Goal: Task Accomplishment & Management: Use online tool/utility

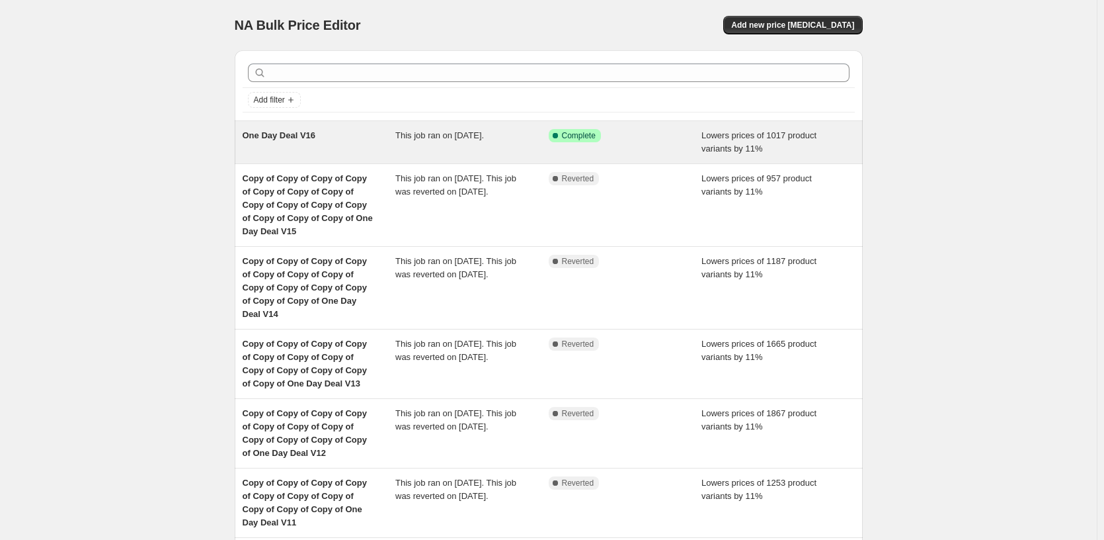
click at [671, 134] on div "Success Complete Complete" at bounding box center [616, 135] width 134 height 13
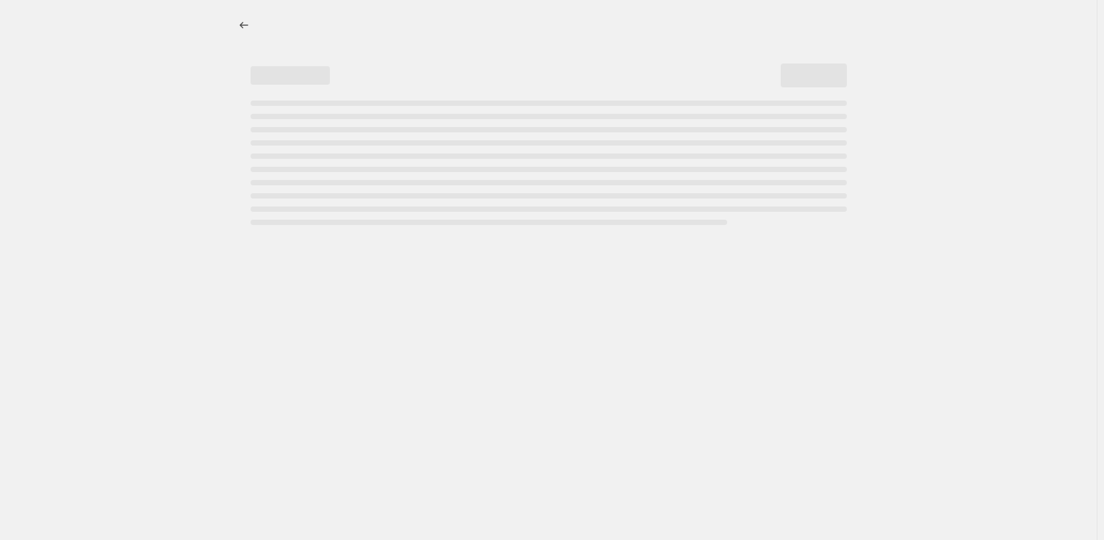
select select "percentage"
select select "pp"
select select "tag"
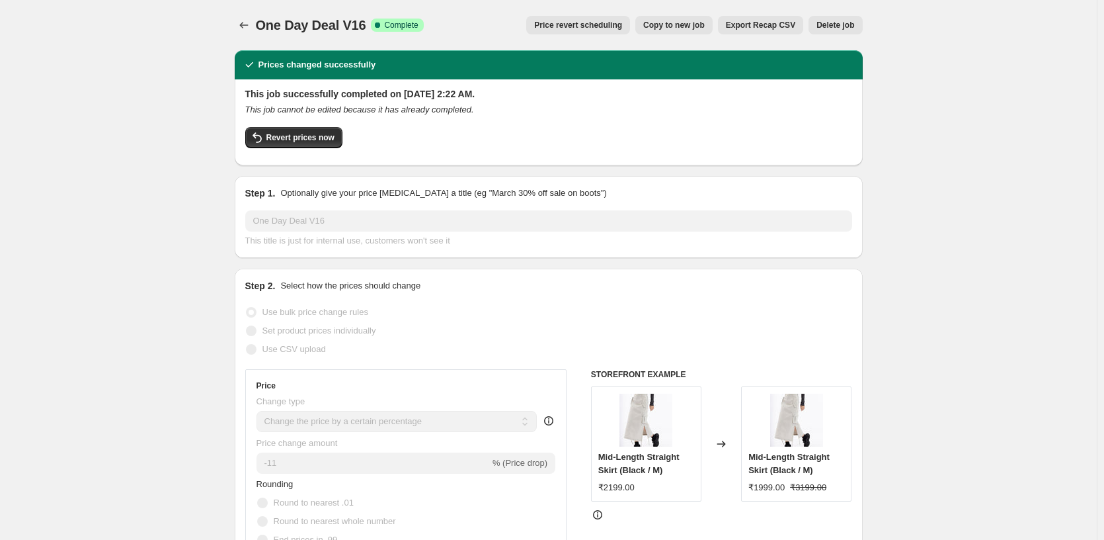
click at [699, 28] on span "Copy to new job" at bounding box center [673, 25] width 61 height 11
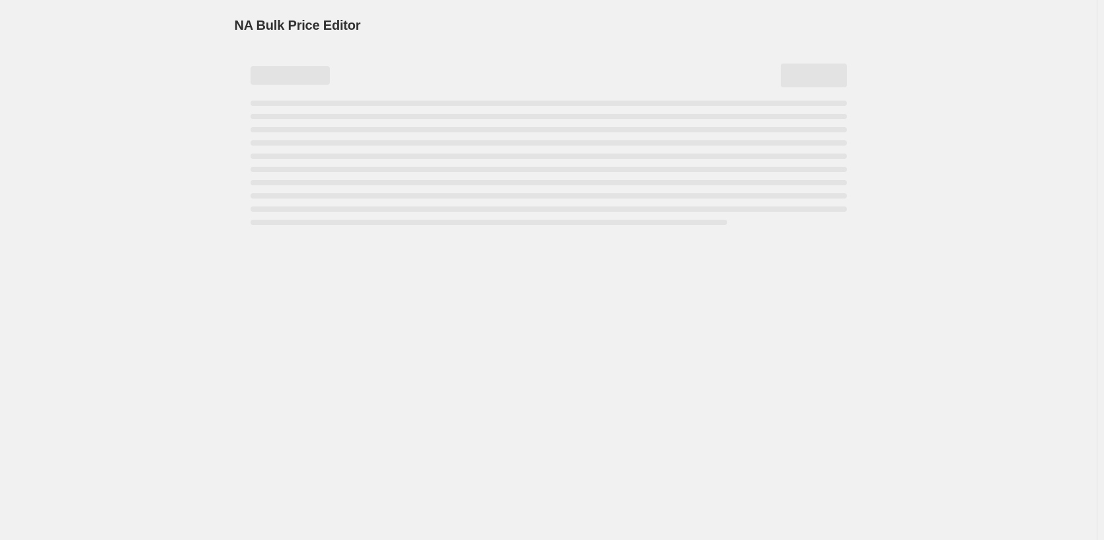
select select "percentage"
select select "pp"
select select "tag"
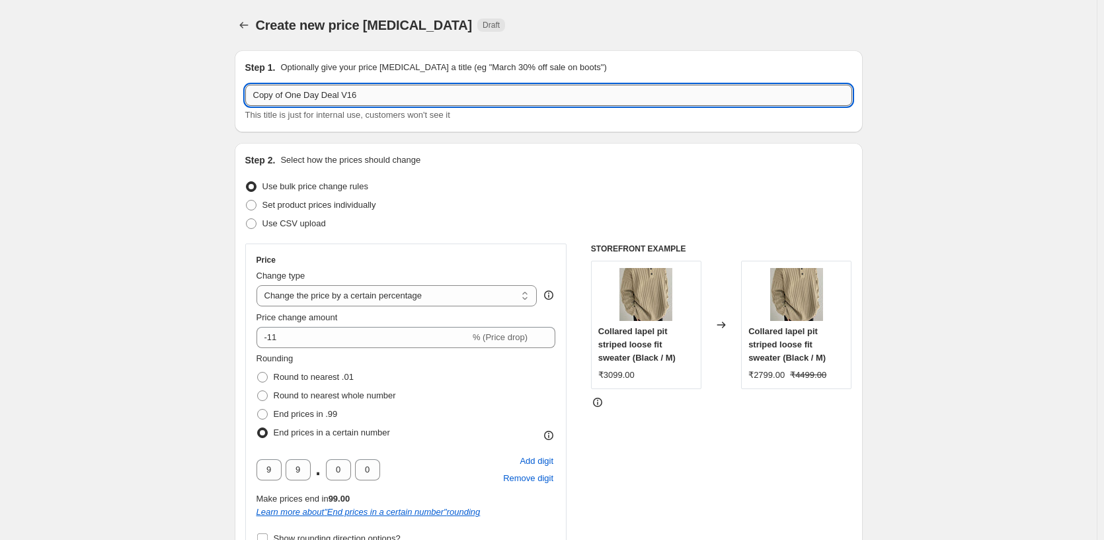
click at [450, 97] on input "Copy of One Day Deal V16" at bounding box center [548, 95] width 607 height 21
type input "Copy of One Day Deal V17"
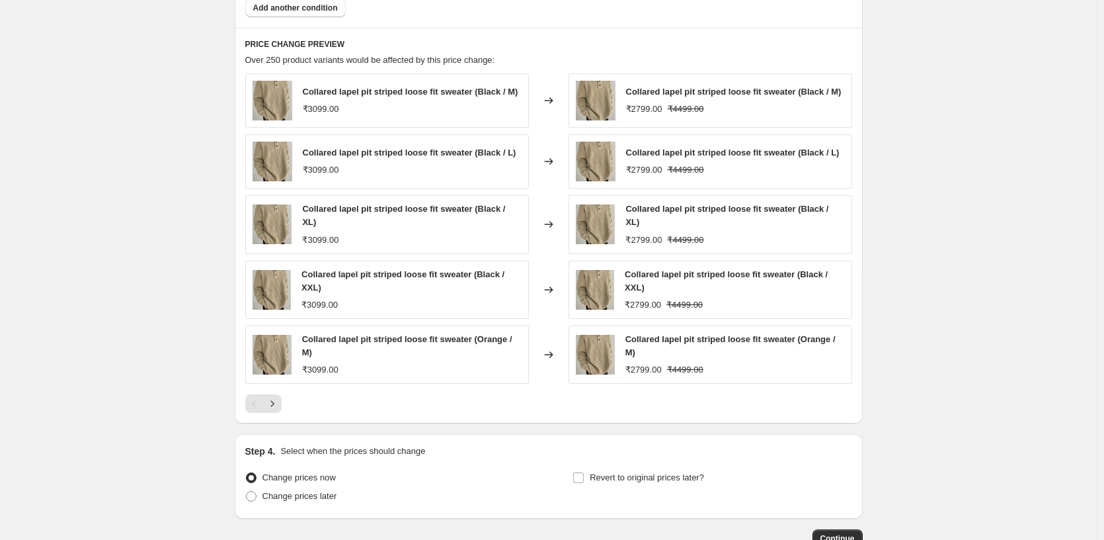
scroll to position [1287, 0]
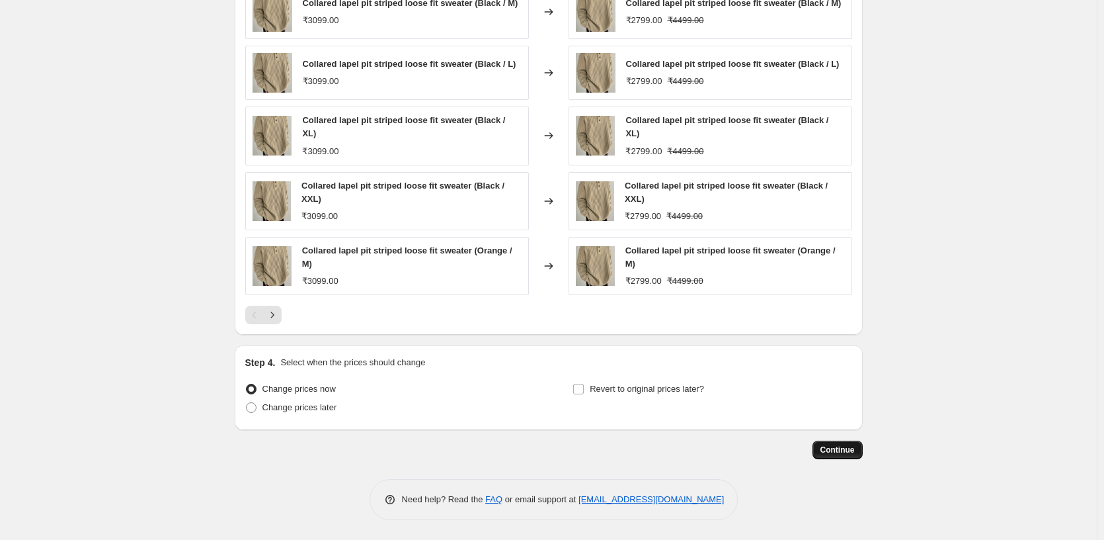
click at [850, 443] on button "Continue" at bounding box center [838, 449] width 50 height 19
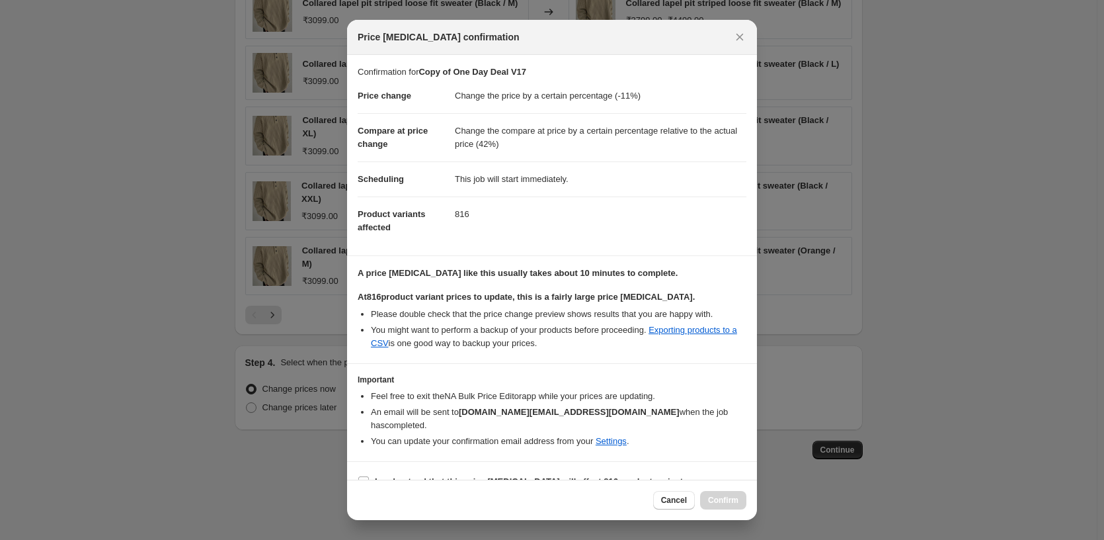
scroll to position [22, 0]
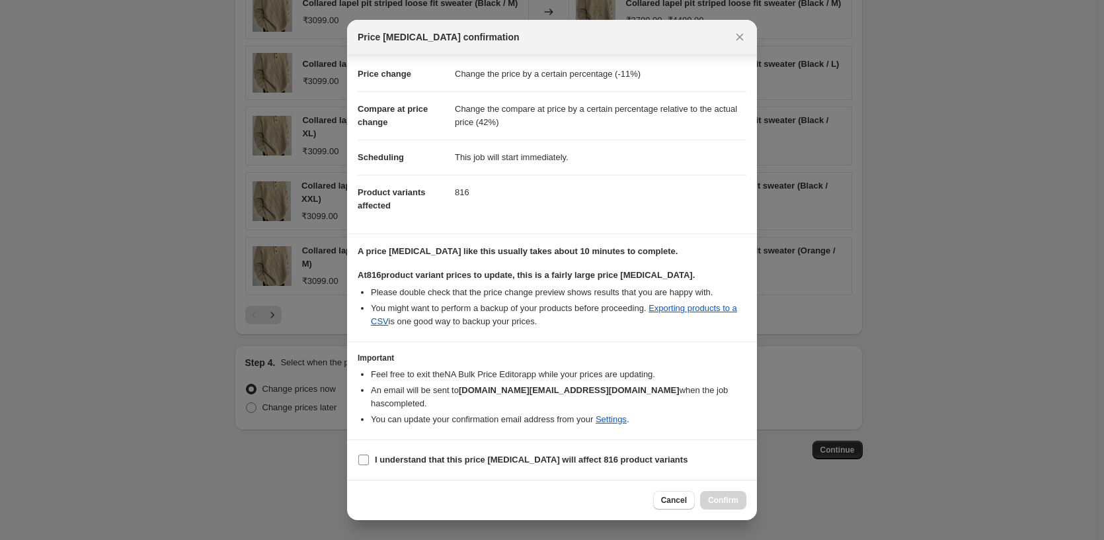
click at [394, 459] on b "I understand that this price [MEDICAL_DATA] will affect 816 product variants" at bounding box center [531, 459] width 313 height 10
click at [369, 459] on input "I understand that this price [MEDICAL_DATA] will affect 816 product variants" at bounding box center [363, 459] width 11 height 11
checkbox input "true"
click at [715, 496] on span "Confirm" at bounding box center [723, 500] width 30 height 11
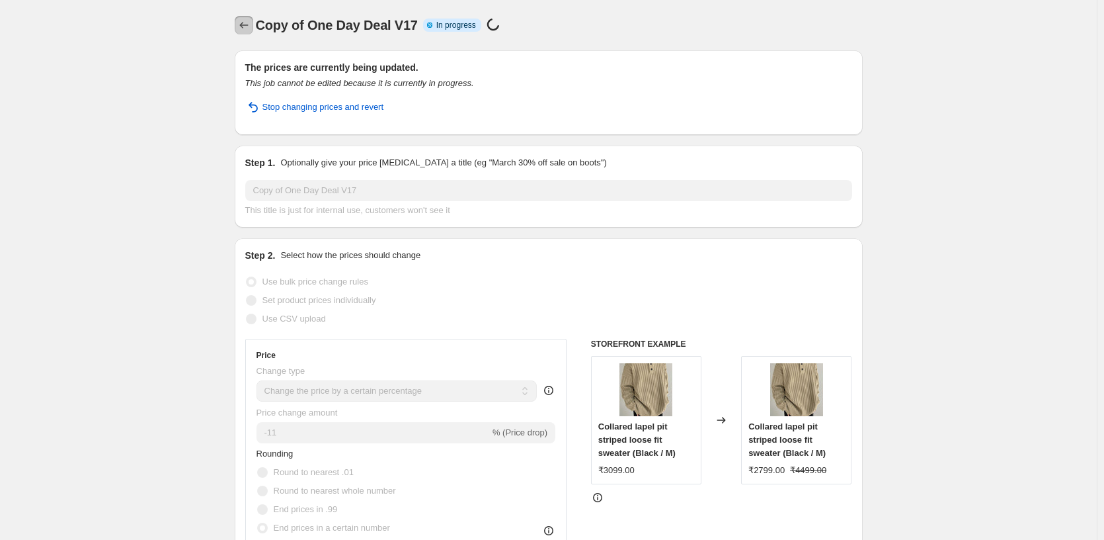
click at [251, 26] on icon "Price change jobs" at bounding box center [243, 25] width 13 height 13
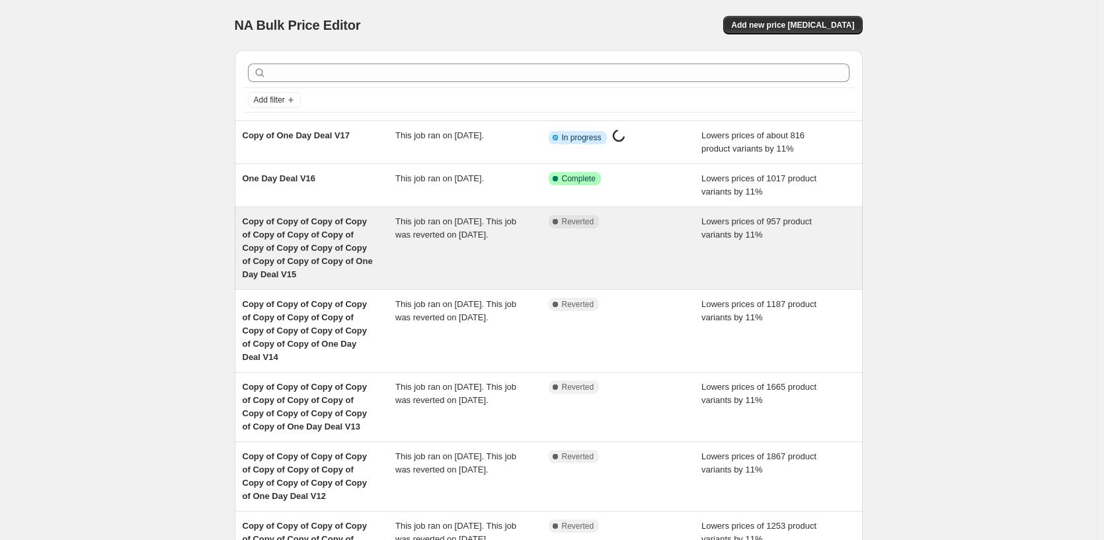
click at [506, 208] on div "Copy of Copy of Copy of Copy of Copy of Copy of Copy of Copy of Copy of Copy of…" at bounding box center [549, 248] width 628 height 82
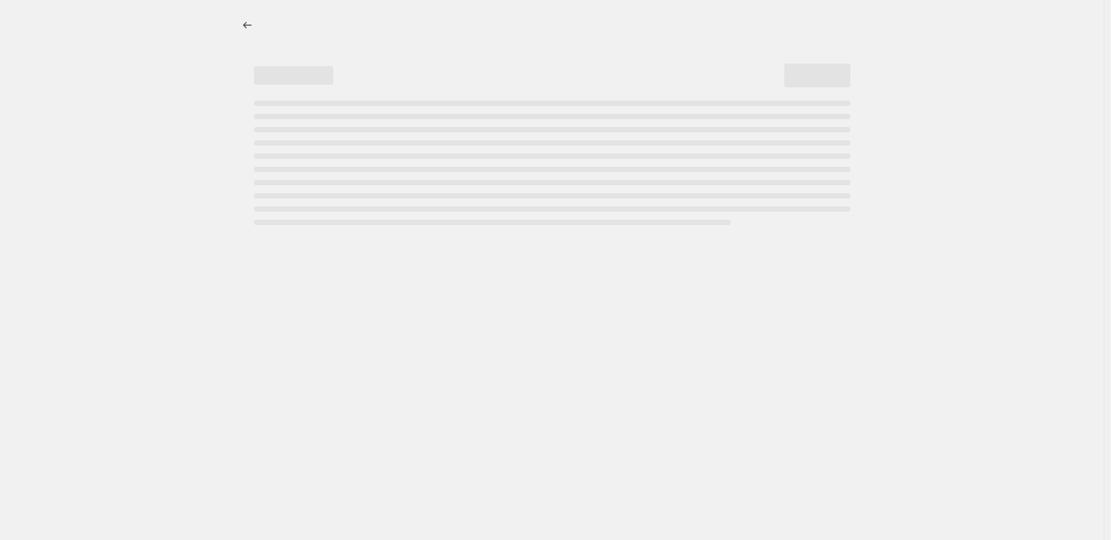
click at [237, 24] on div at bounding box center [552, 115] width 660 height 230
select select "percentage"
select select "pp"
select select "tag"
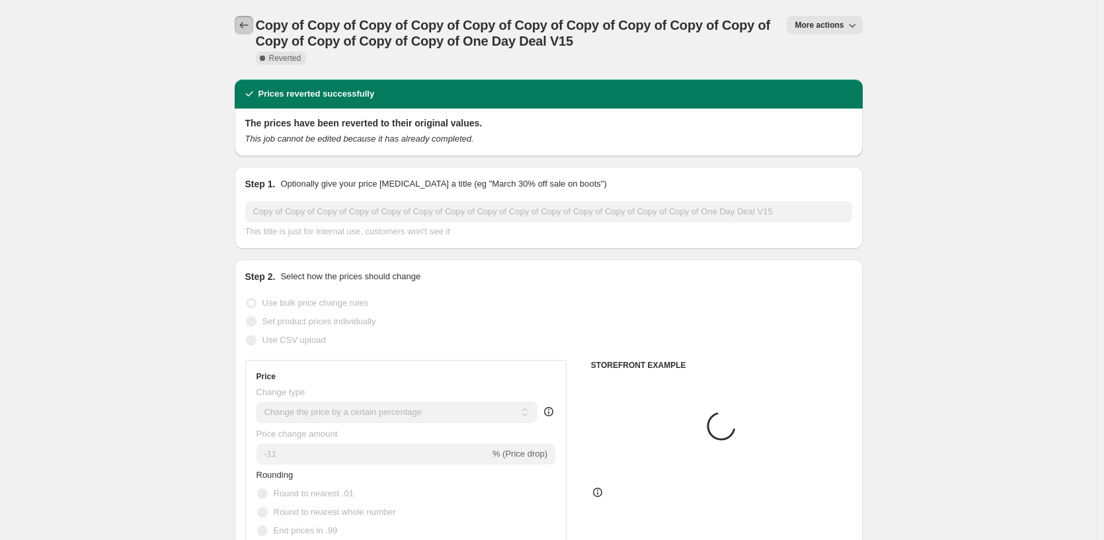
click at [247, 23] on icon "Price change jobs" at bounding box center [243, 25] width 13 height 13
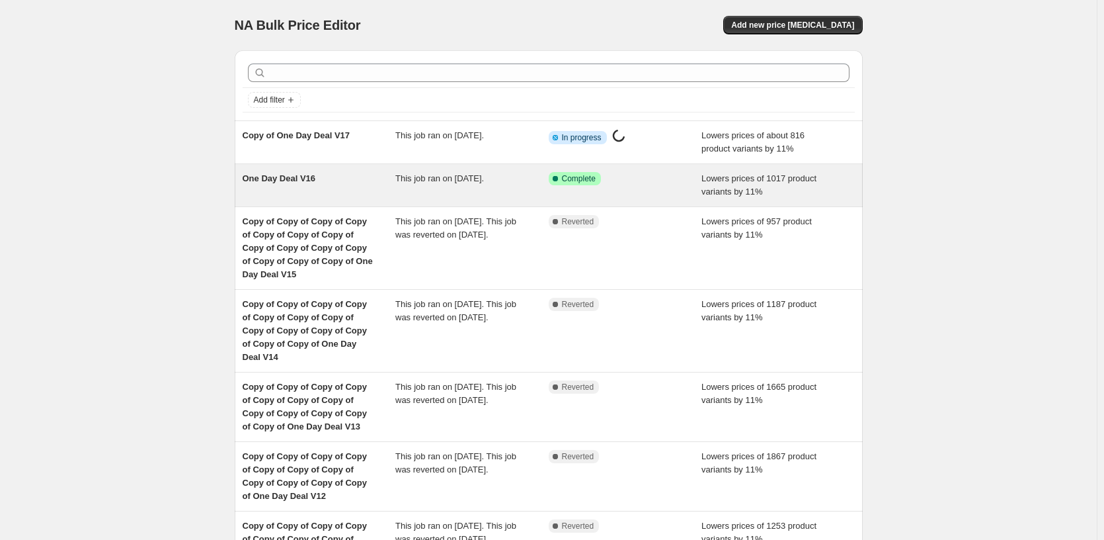
click at [516, 190] on div "This job ran on [DATE]." at bounding box center [471, 185] width 153 height 26
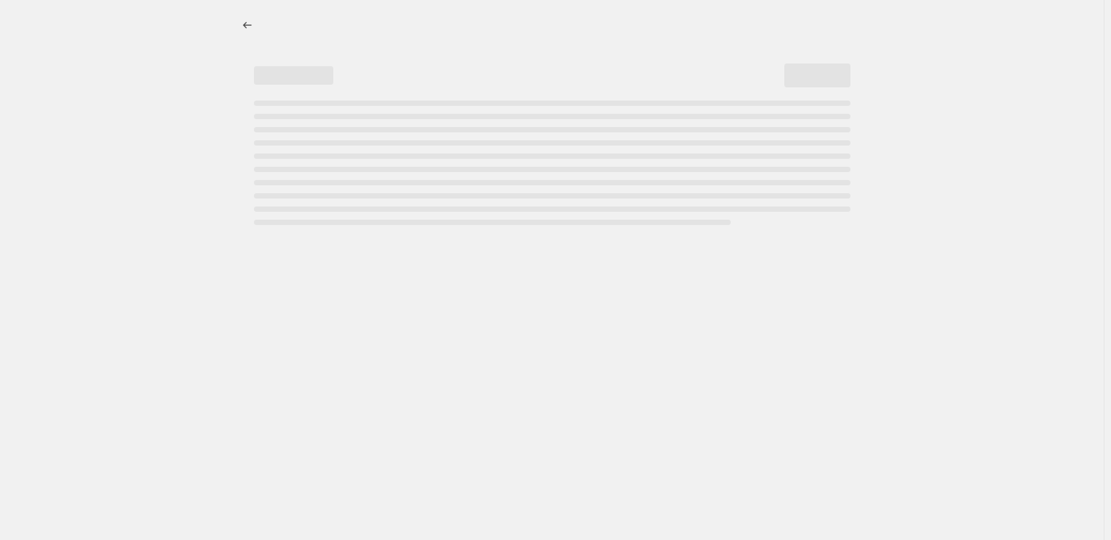
select select "percentage"
select select "pp"
select select "tag"
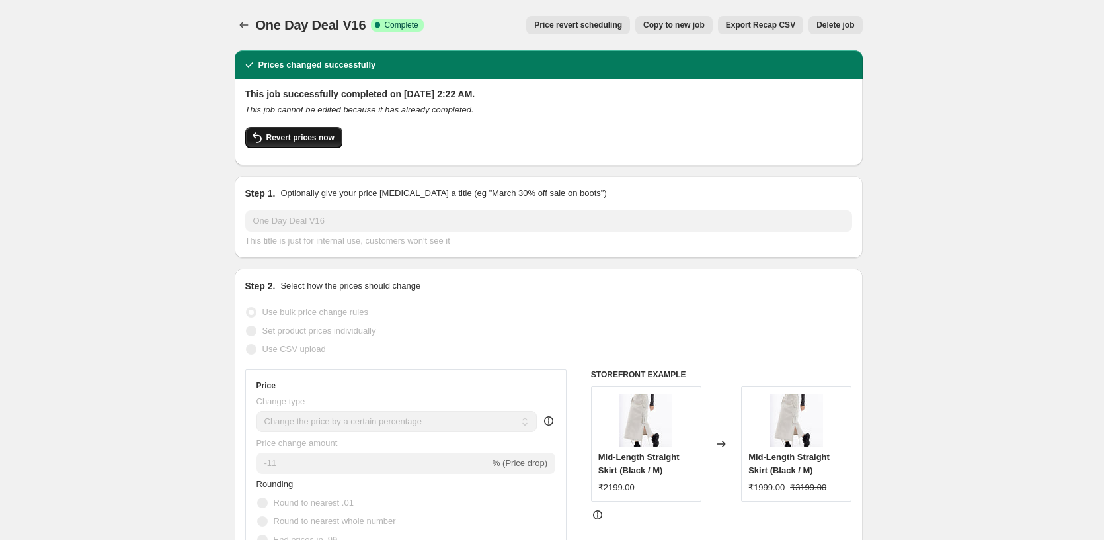
click at [271, 135] on span "Revert prices now" at bounding box center [300, 137] width 68 height 11
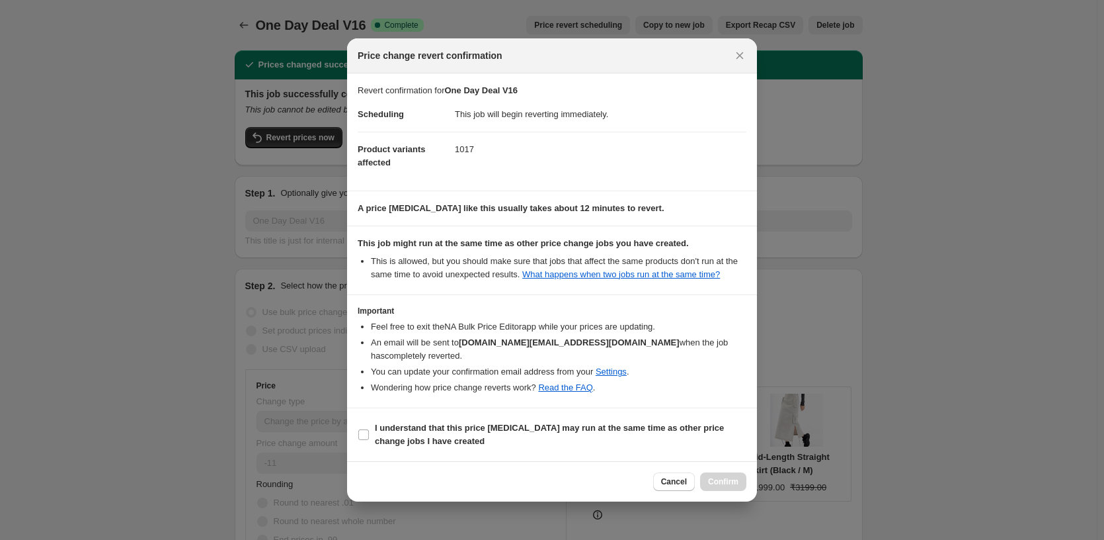
click at [427, 416] on section "I understand that this price [MEDICAL_DATA] may run at the same time as other p…" at bounding box center [552, 434] width 410 height 53
click at [421, 429] on b "I understand that this price [MEDICAL_DATA] may run at the same time as other p…" at bounding box center [549, 434] width 349 height 23
click at [369, 429] on input "I understand that this price [MEDICAL_DATA] may run at the same time as other p…" at bounding box center [363, 434] width 11 height 11
checkbox input "true"
click at [733, 480] on span "Confirm" at bounding box center [723, 481] width 30 height 11
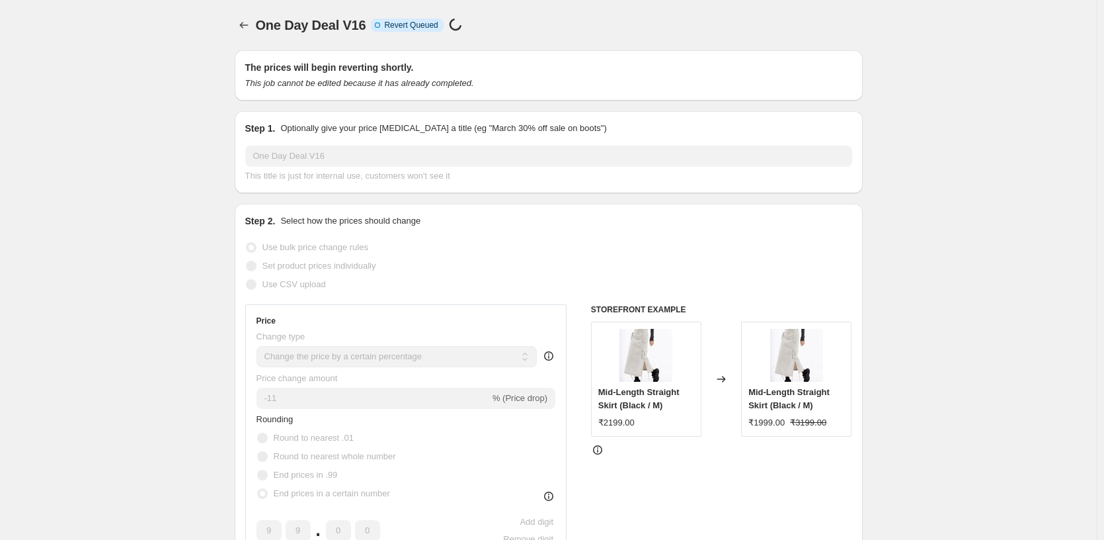
select select "percentage"
select select "pp"
select select "tag"
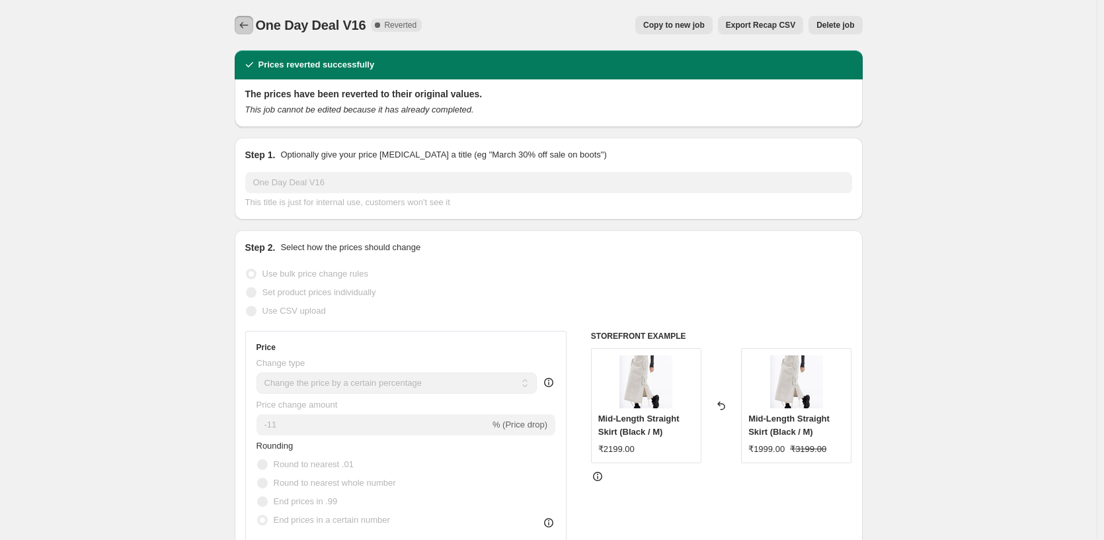
click at [246, 21] on icon "Price change jobs" at bounding box center [243, 25] width 13 height 13
